Goal: Information Seeking & Learning: Learn about a topic

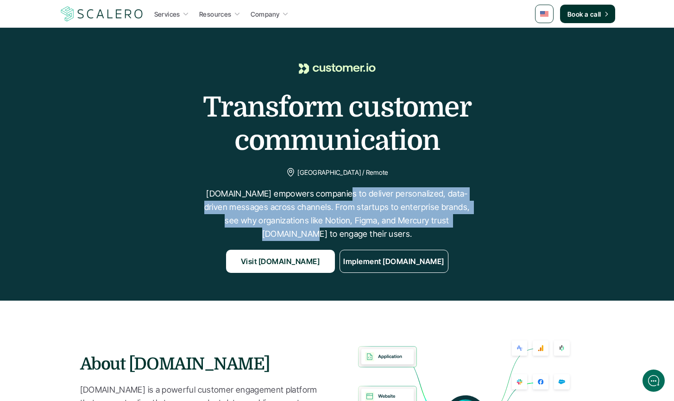
drag, startPoint x: 338, startPoint y: 188, endPoint x: 439, endPoint y: 218, distance: 106.0
click at [439, 218] on p "[DOMAIN_NAME] empowers companies to deliver personalized, data-driven messages …" at bounding box center [337, 214] width 278 height 53
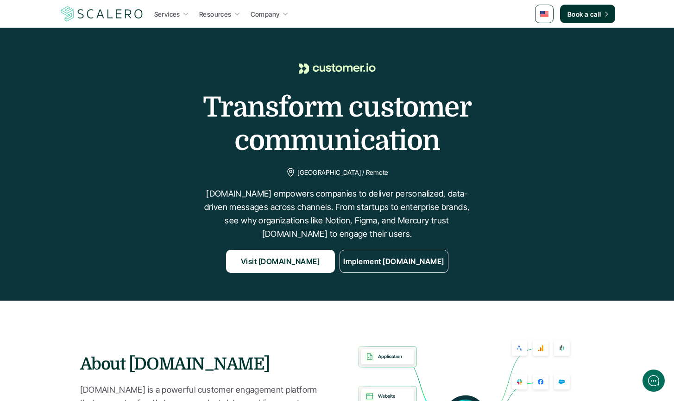
click at [440, 221] on p "[DOMAIN_NAME] empowers companies to deliver personalized, data-driven messages …" at bounding box center [337, 214] width 278 height 53
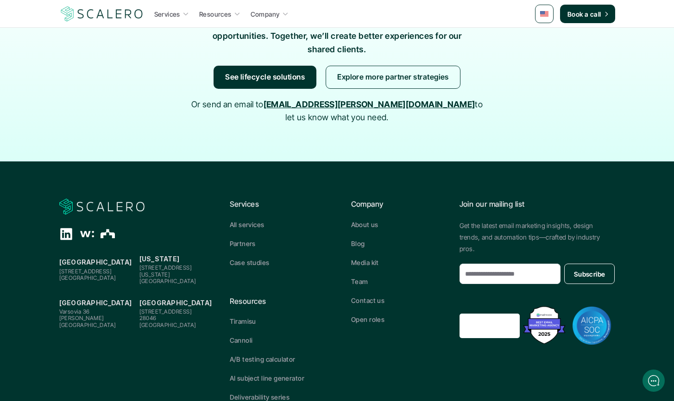
scroll to position [1963, 0]
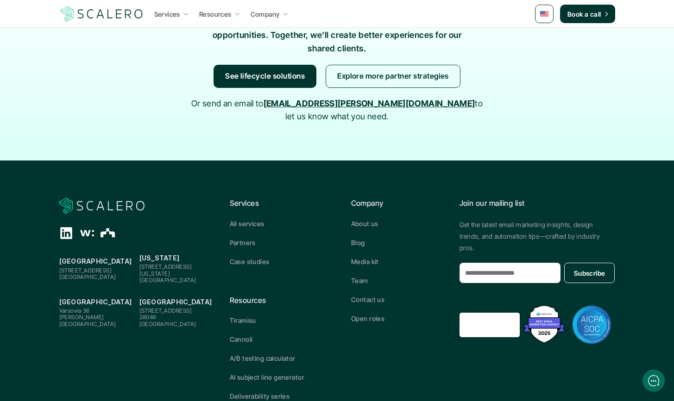
click at [71, 227] on use "Linkedin" at bounding box center [66, 233] width 12 height 12
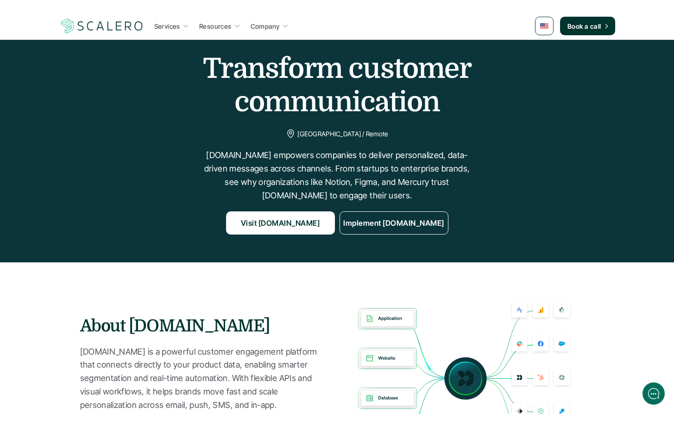
scroll to position [0, 0]
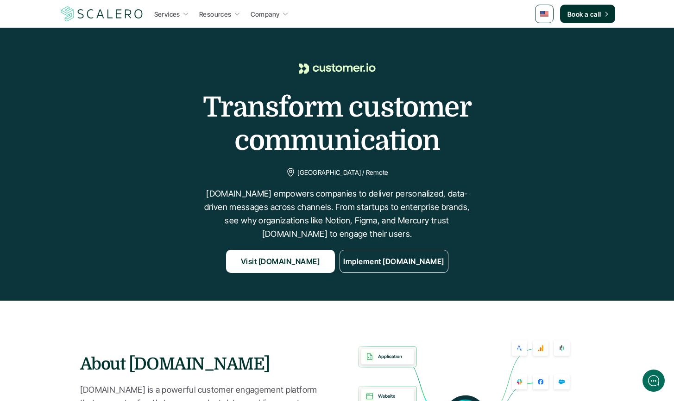
drag, startPoint x: 238, startPoint y: 80, endPoint x: 497, endPoint y: 165, distance: 272.4
click at [497, 165] on div "Transform customer communication [GEOGRAPHIC_DATA] / Remote [DOMAIN_NAME] empow…" at bounding box center [336, 165] width 655 height 218
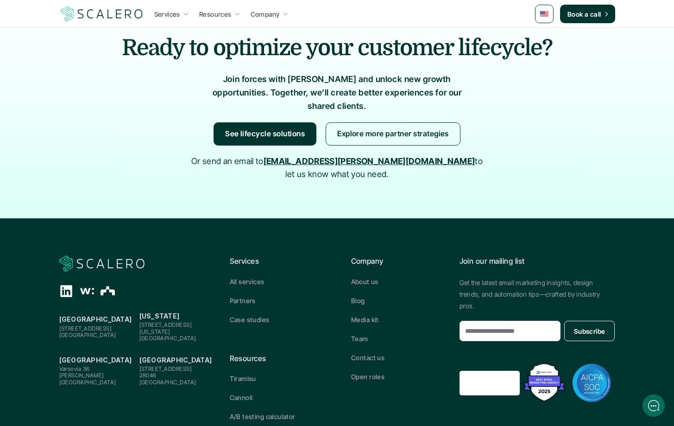
scroll to position [1938, 0]
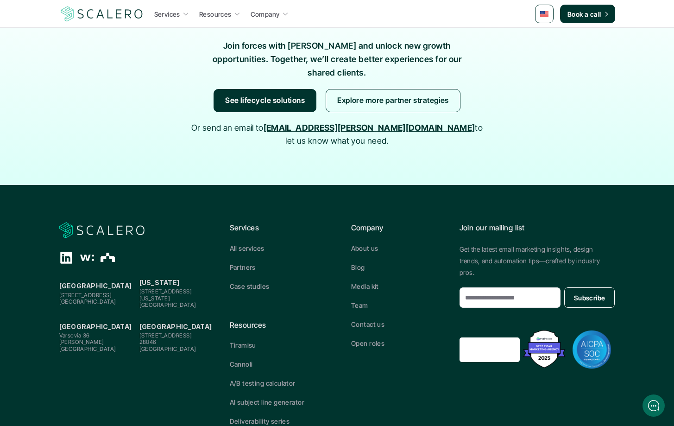
drag, startPoint x: 598, startPoint y: 302, endPoint x: 663, endPoint y: 288, distance: 66.3
click at [663, 288] on footer "[GEOGRAPHIC_DATA][STREET_ADDRESS] [US_STATE] [STREET_ADDRESS][US_STATE] [GEOGRA…" at bounding box center [337, 333] width 674 height 297
drag, startPoint x: 640, startPoint y: 286, endPoint x: 620, endPoint y: 275, distance: 23.0
click at [640, 285] on footer "[GEOGRAPHIC_DATA][STREET_ADDRESS] [US_STATE] [STREET_ADDRESS][US_STATE] [GEOGRA…" at bounding box center [337, 333] width 674 height 297
drag, startPoint x: 531, startPoint y: 284, endPoint x: 458, endPoint y: 3, distance: 291.0
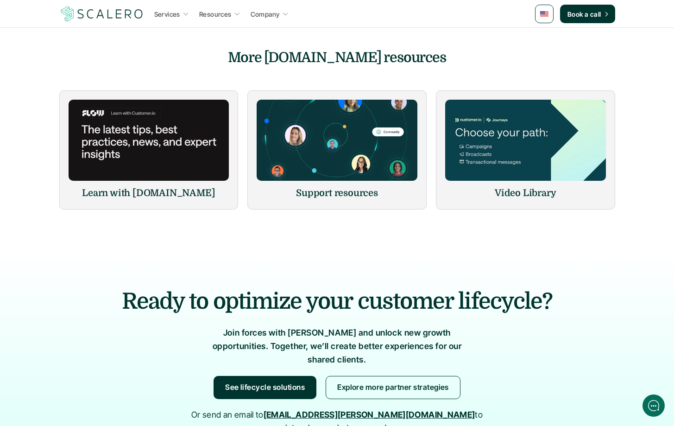
scroll to position [1938, 0]
